Goal: Information Seeking & Learning: Understand process/instructions

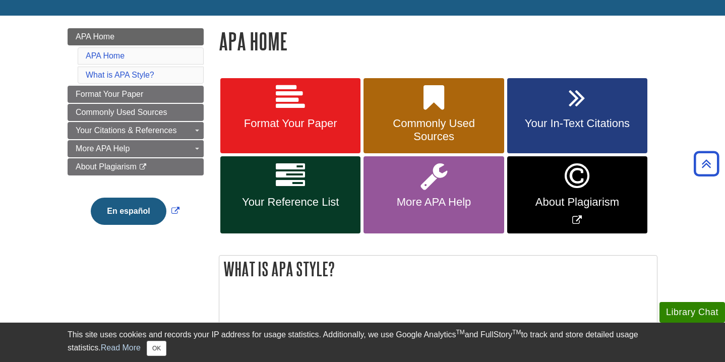
scroll to position [121, 0]
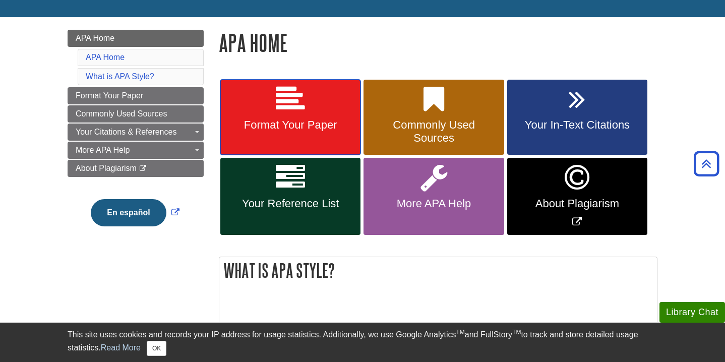
click at [307, 100] on link "Format Your Paper" at bounding box center [290, 118] width 140 height 76
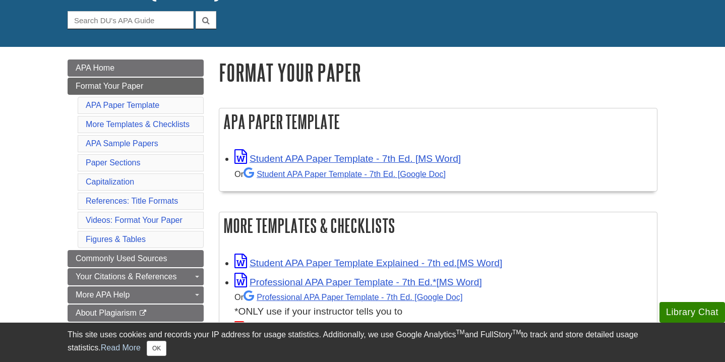
scroll to position [92, 0]
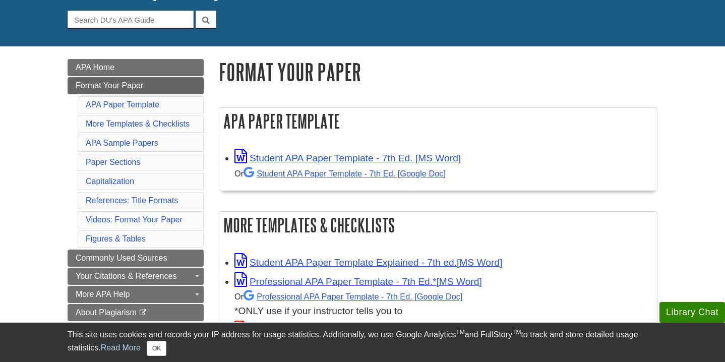
click at [147, 161] on li "Paper Sections" at bounding box center [141, 162] width 126 height 17
click at [123, 162] on link "Paper Sections" at bounding box center [113, 162] width 55 height 9
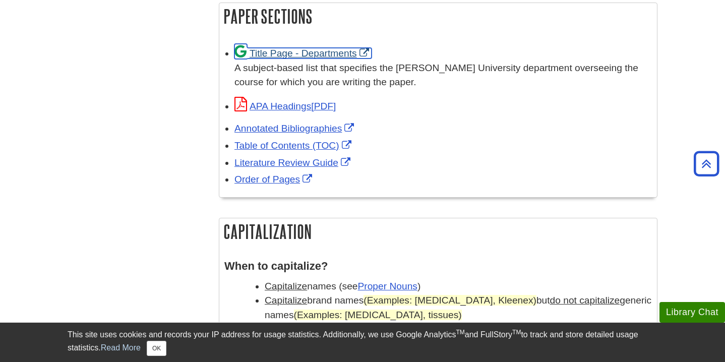
click at [276, 50] on link "Title Page - Departments" at bounding box center [302, 53] width 137 height 11
